Goal: Task Accomplishment & Management: Manage account settings

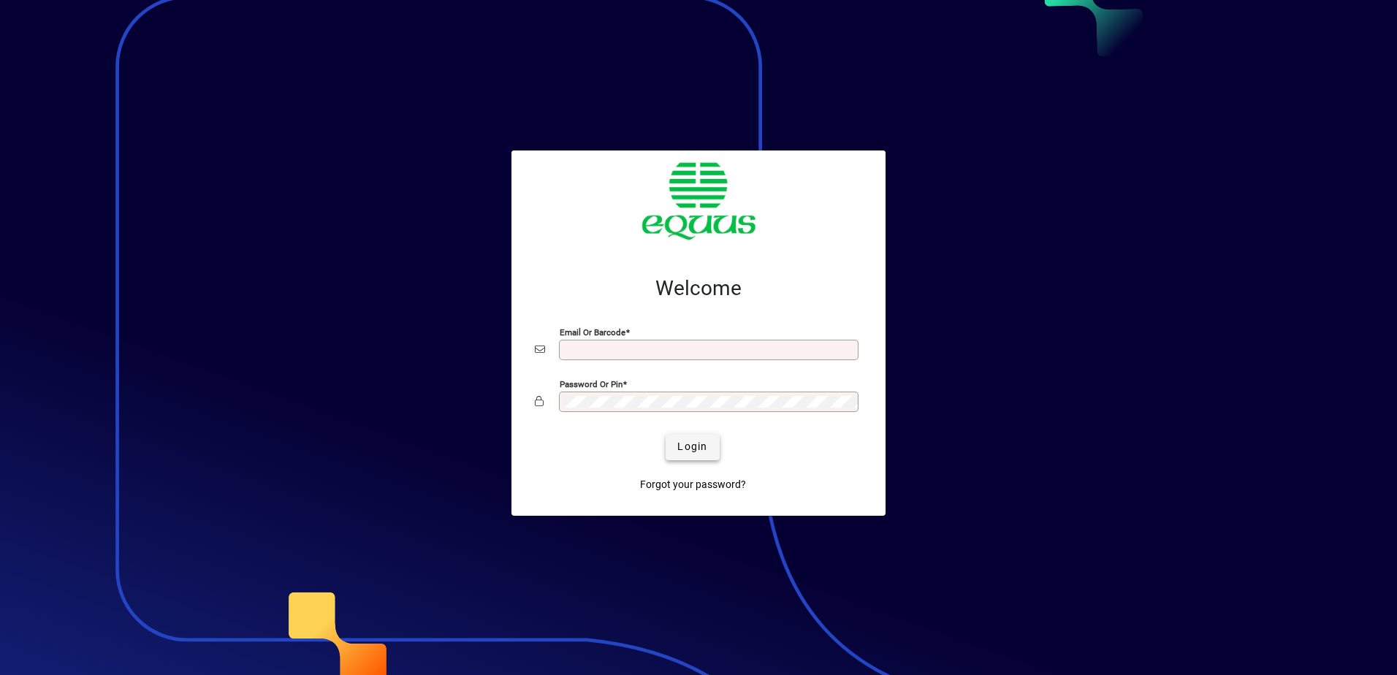
type input "**********"
click at [689, 448] on span "Login" at bounding box center [692, 446] width 30 height 15
